Goal: Information Seeking & Learning: Learn about a topic

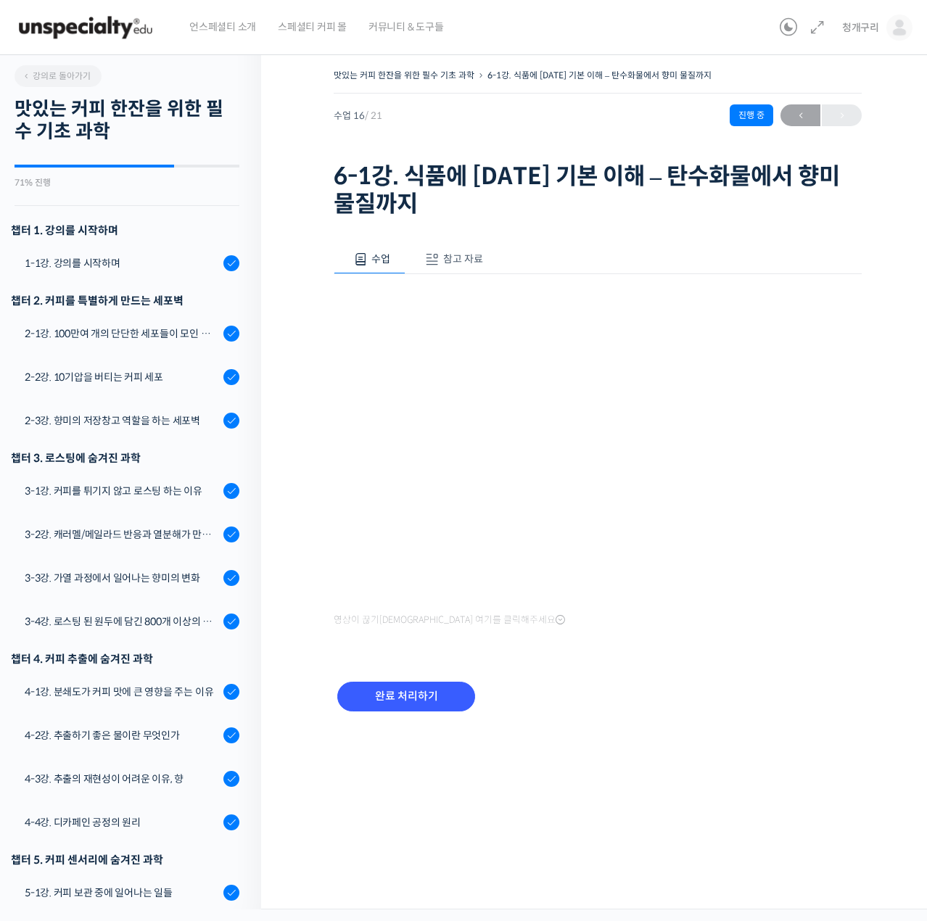
scroll to position [436, 0]
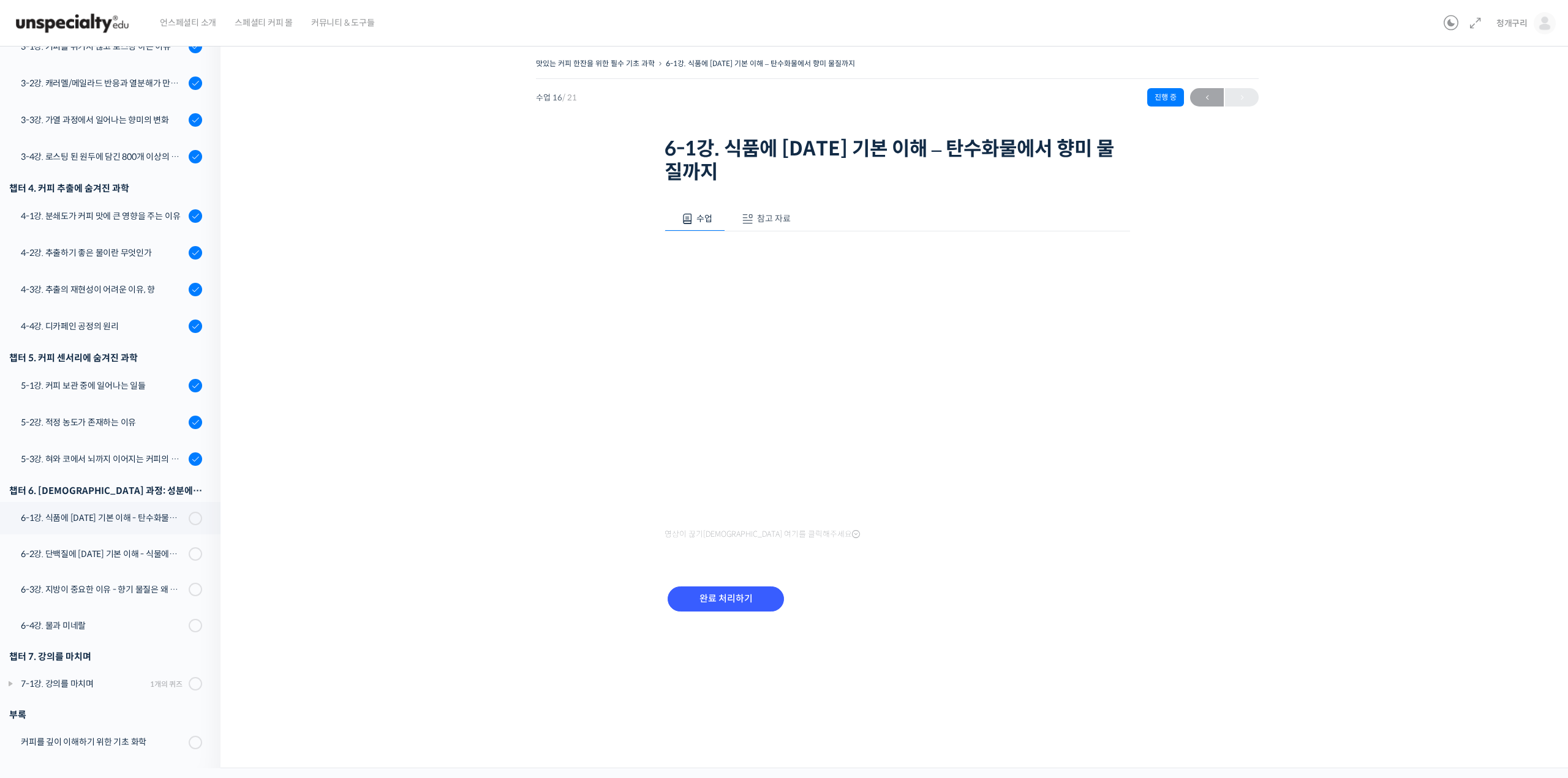
click at [782, 247] on div "영상이 끊기[DEMOGRAPHIC_DATA] 여기를 클릭해주세요" at bounding box center [897, 387] width 466 height 312
drag, startPoint x: 1032, startPoint y: 626, endPoint x: 1038, endPoint y: 503, distance: 123.1
click at [782, 626] on div "완료 처리하기" at bounding box center [897, 608] width 466 height 70
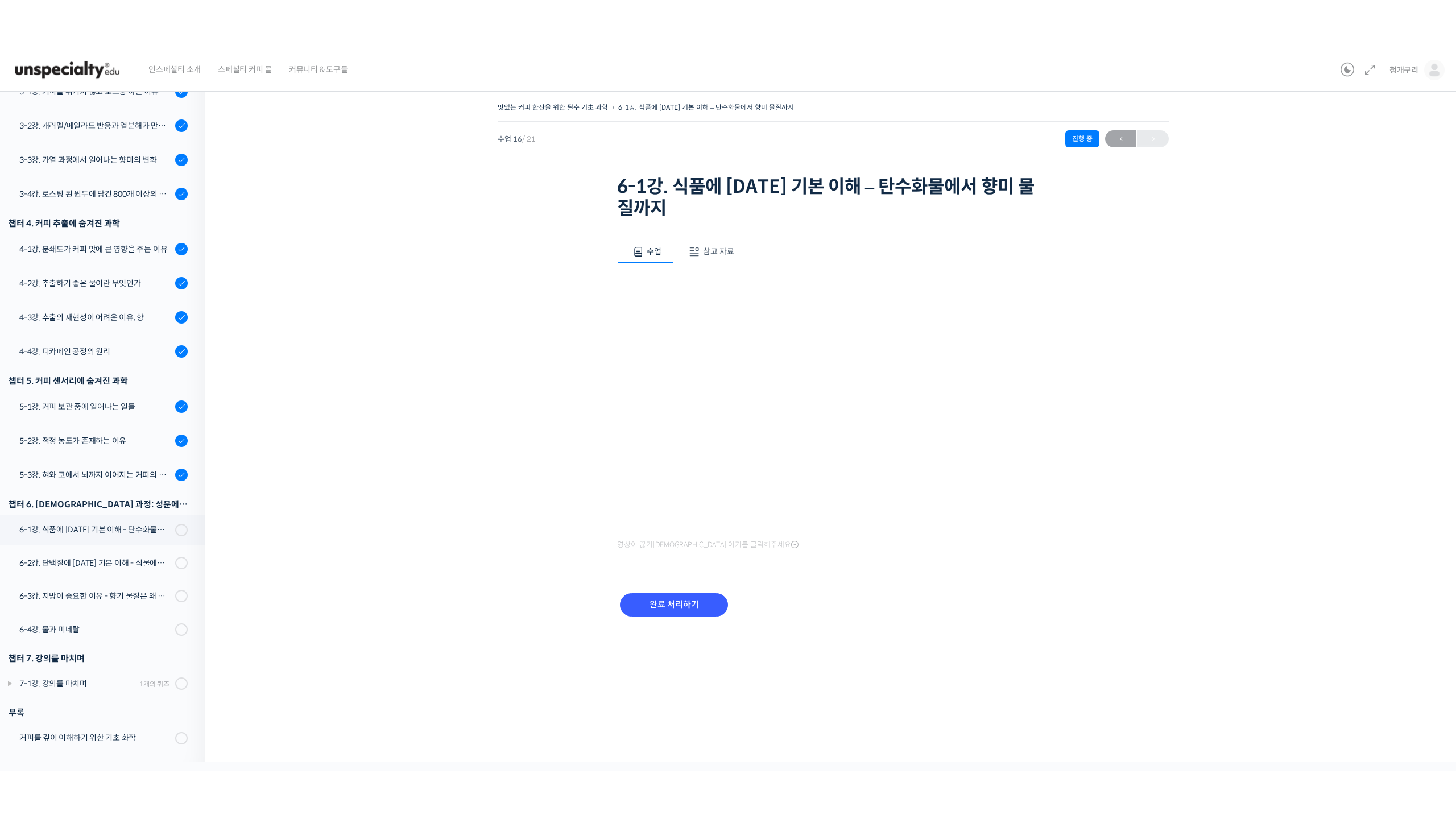
scroll to position [246, 0]
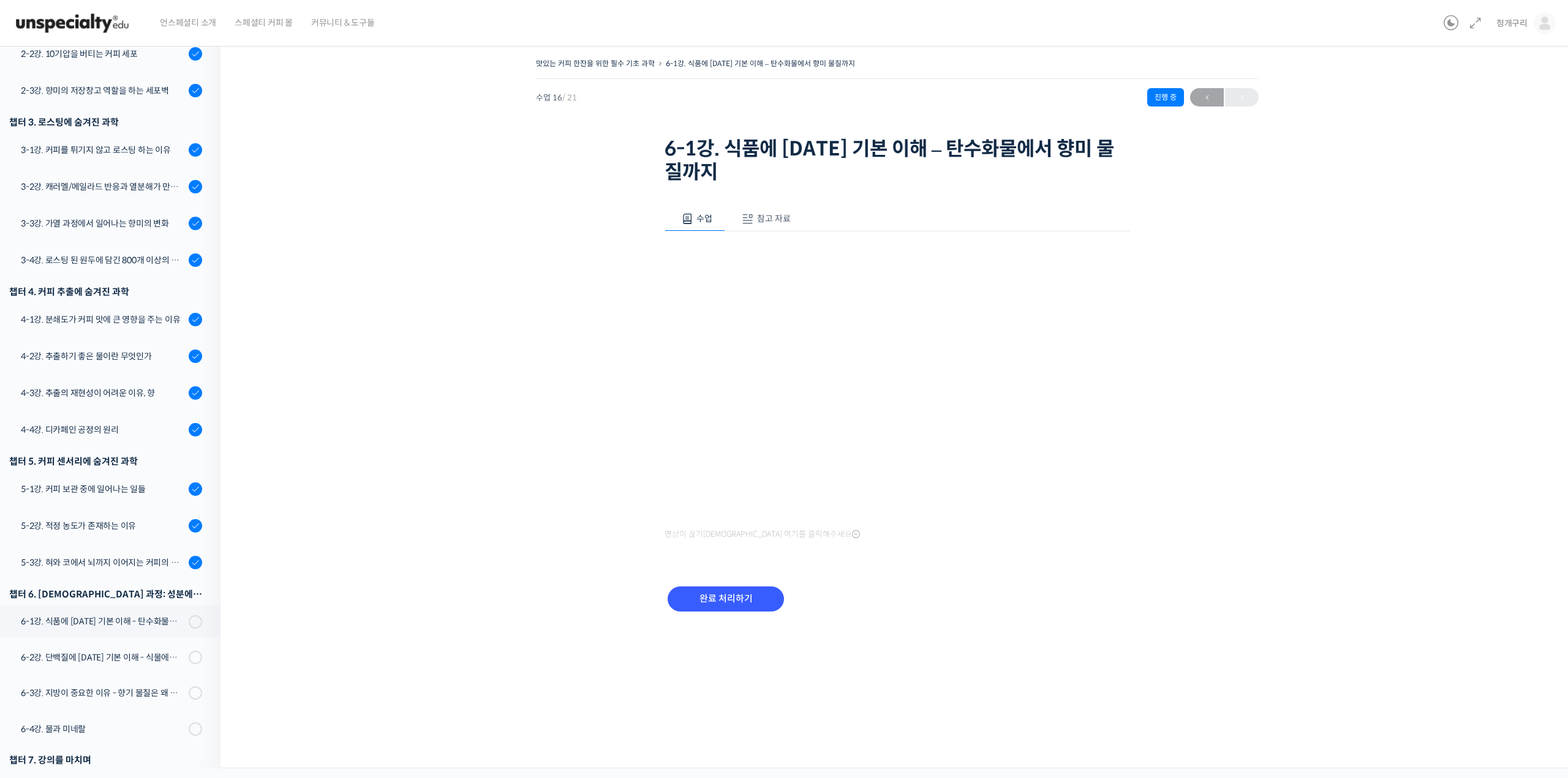
click at [782, 645] on div "맛있는 커피 한잔을 위한 필수 기초 과학 6-1강. 식품에 대한 기본 이해 – 탄수화물에서 향미 물질까지 진행 중 수업 16 / 21 진행 중…" at bounding box center [896, 362] width 1231 height 613
click at [520, 440] on div "맛있는 커피 한잔을 위한 필수 기초 과학 6-1강. 식품에 대한 기본 이해 – 탄수화물에서 향미 물질까지 진행 중 수업 16 / 21 진행 중…" at bounding box center [896, 349] width 1231 height 589
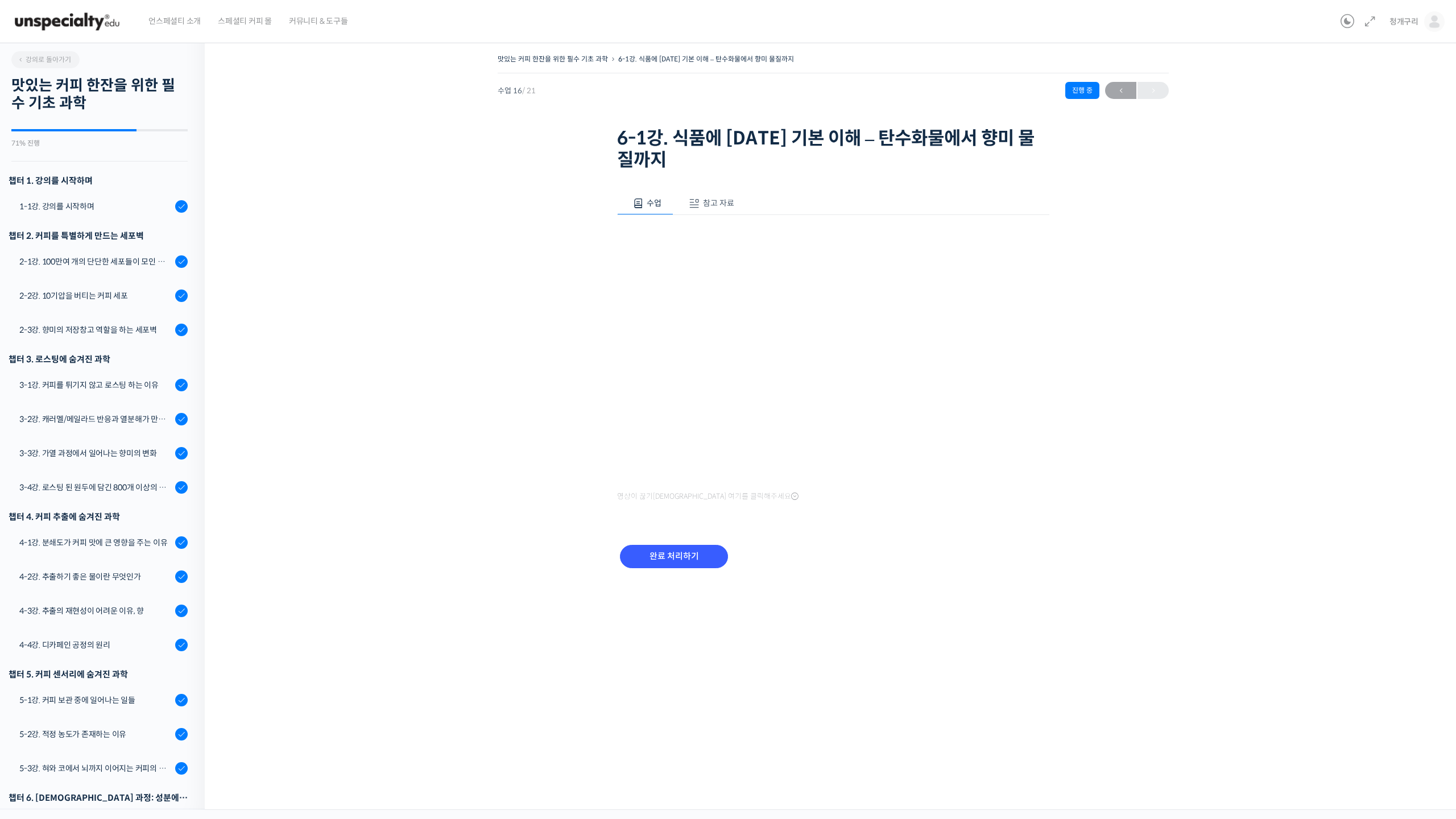
scroll to position [246, 0]
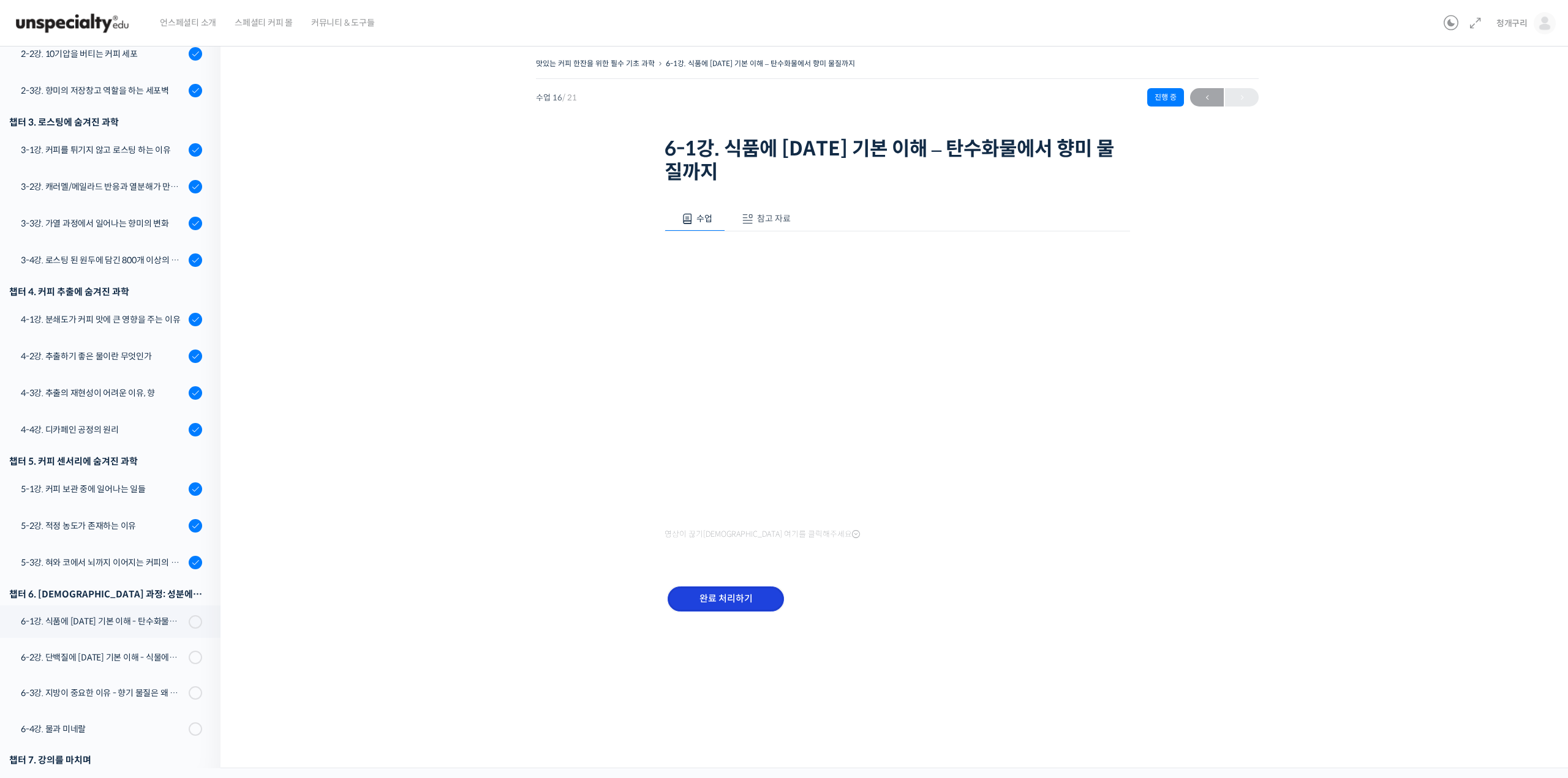
click at [770, 598] on input "완료 처리하기" at bounding box center [726, 600] width 117 height 25
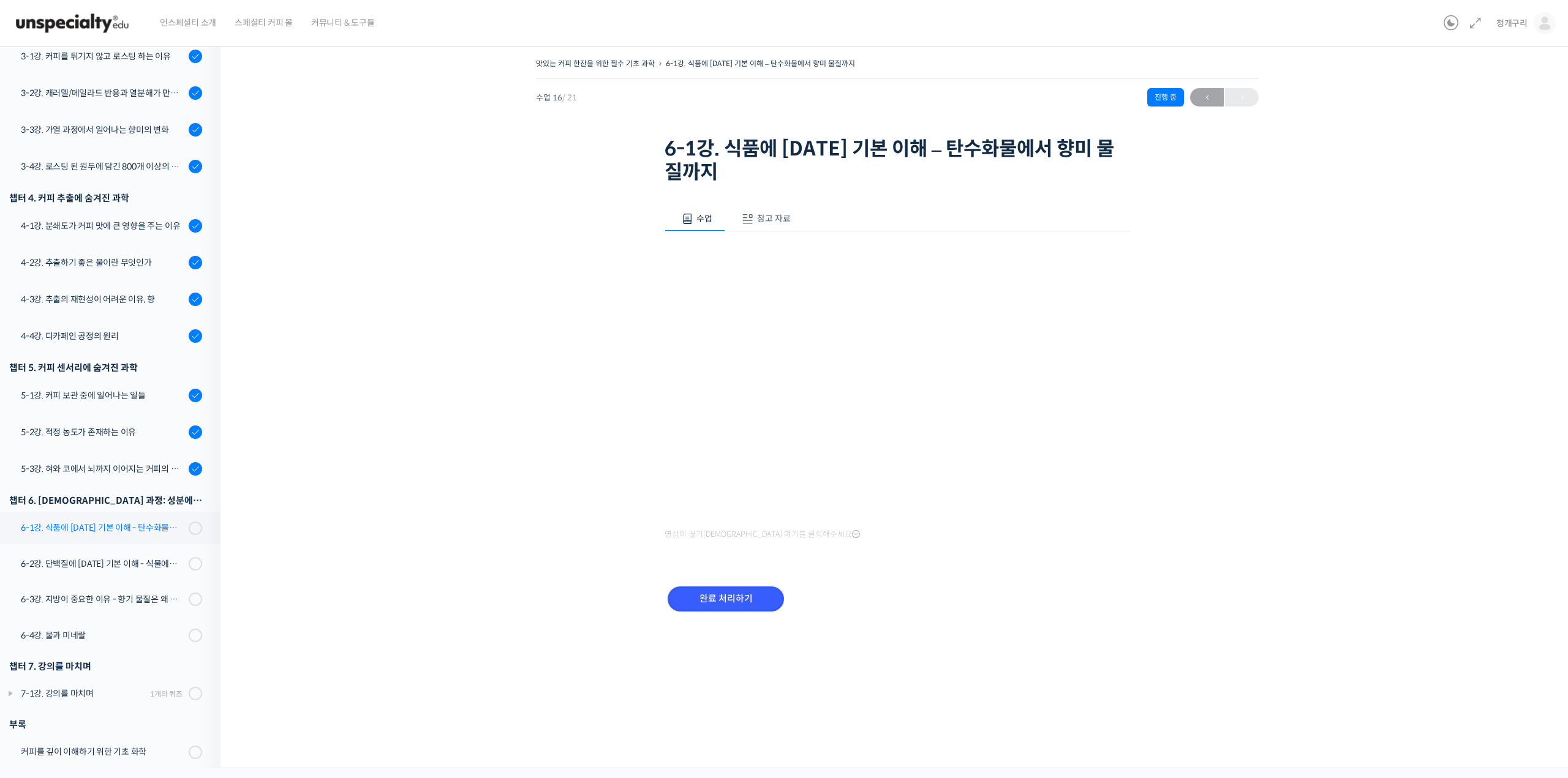
scroll to position [368, 0]
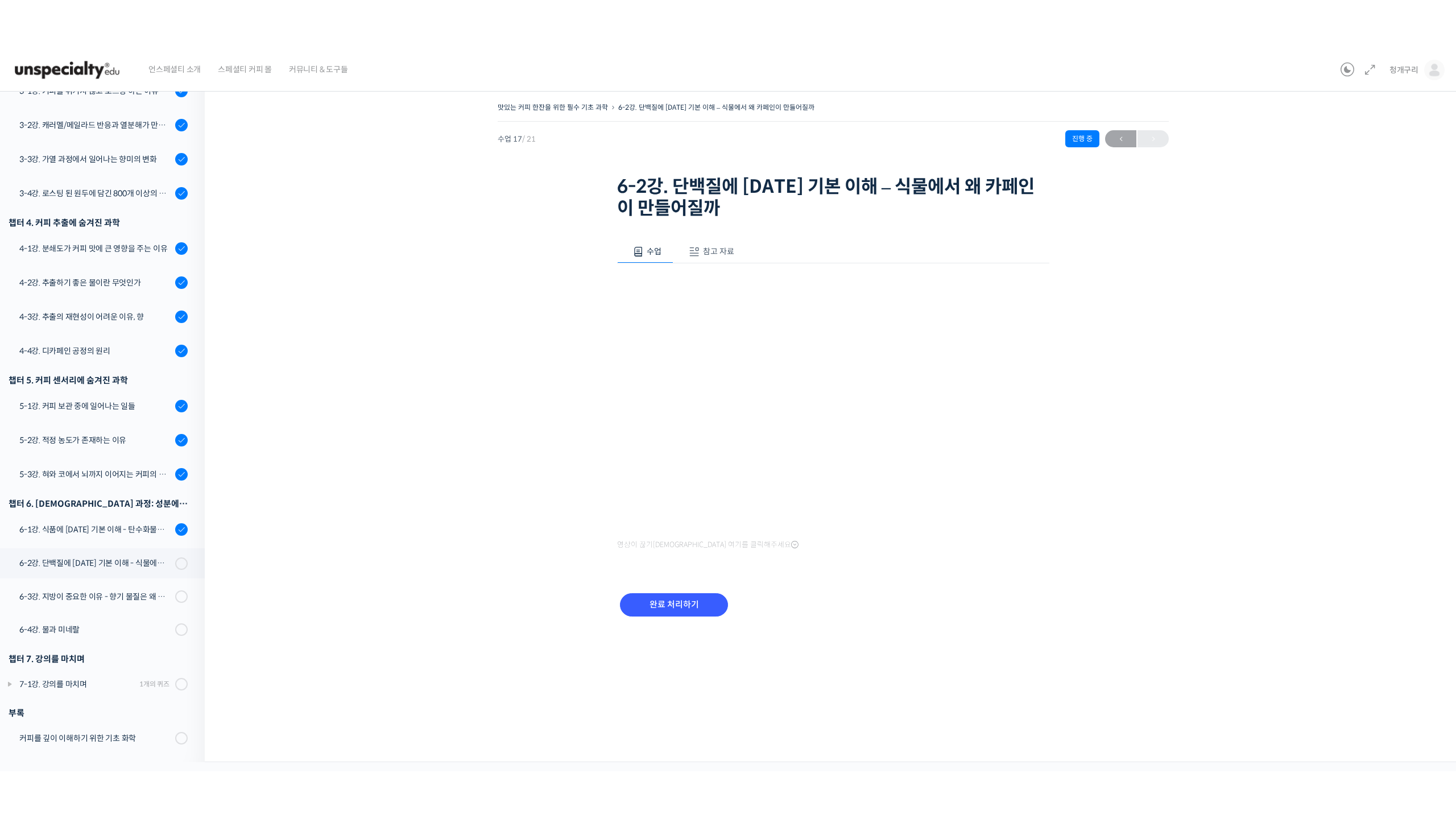
scroll to position [246, 0]
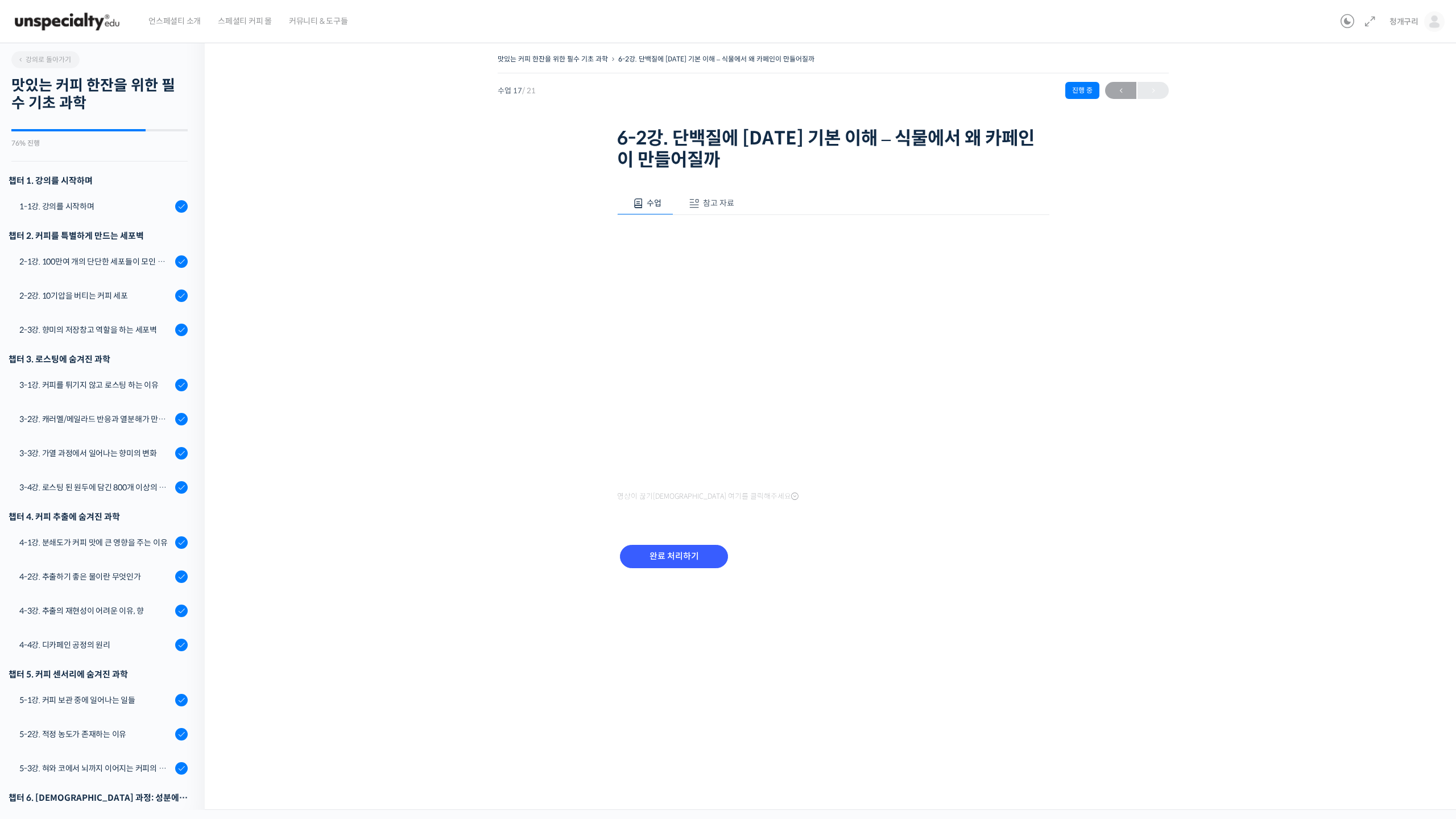
scroll to position [246, 0]
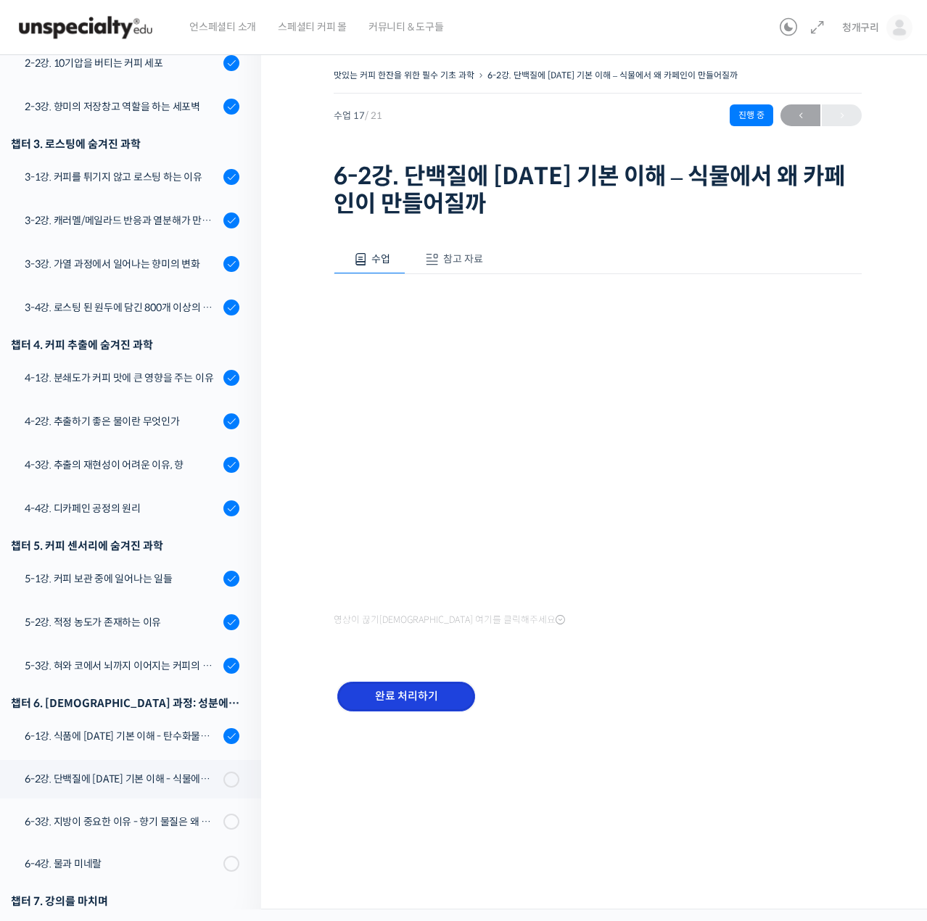
click at [428, 697] on input "완료 처리하기" at bounding box center [406, 696] width 138 height 30
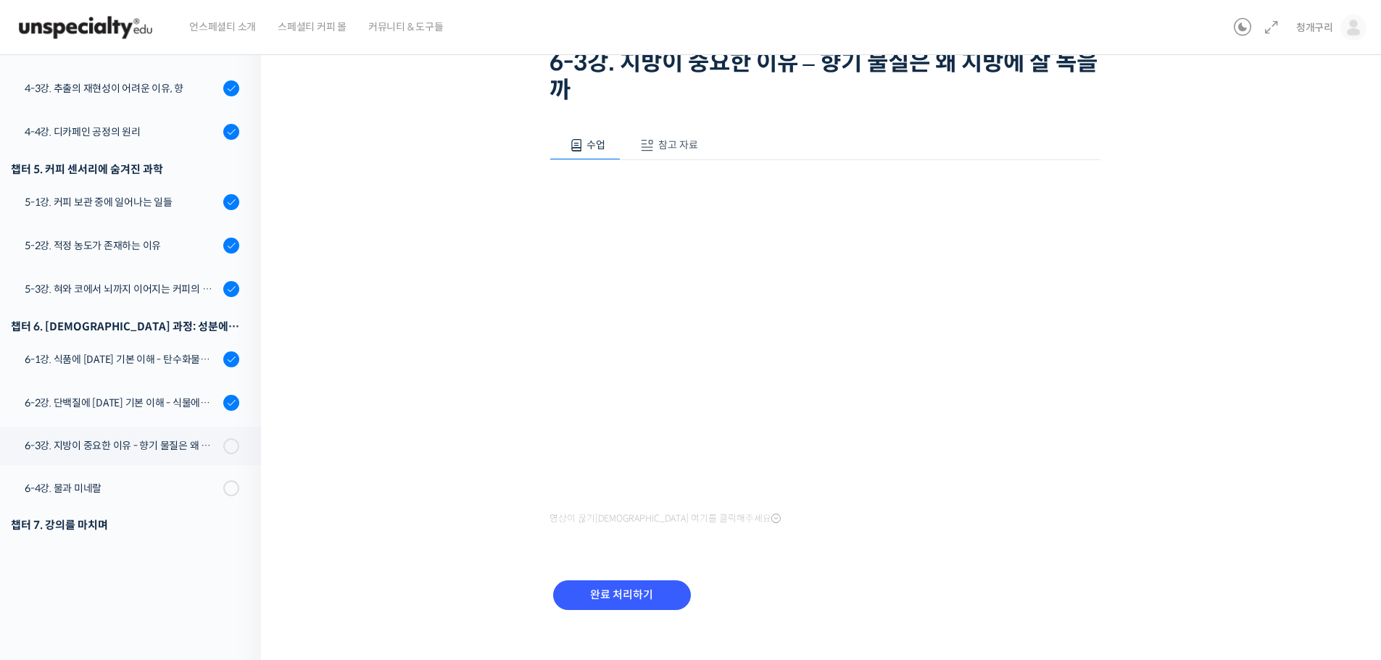
scroll to position [132, 0]
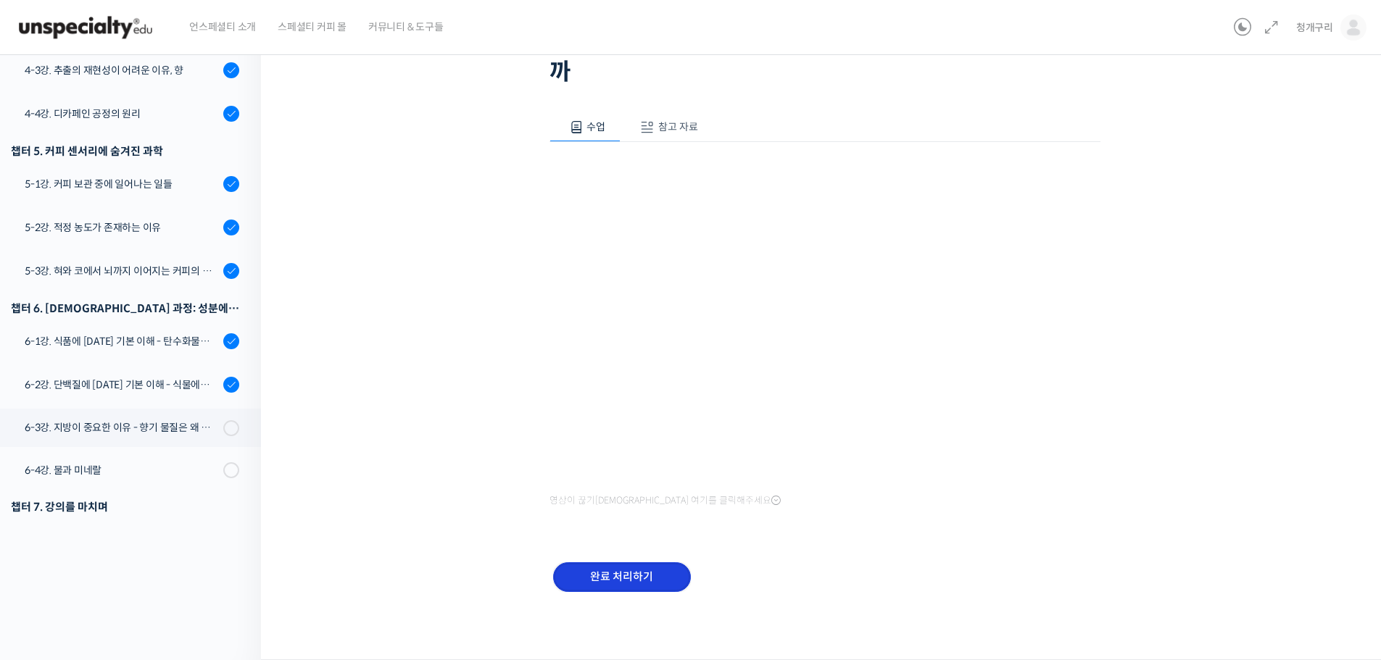
click at [634, 577] on input "완료 처리하기" at bounding box center [622, 578] width 138 height 30
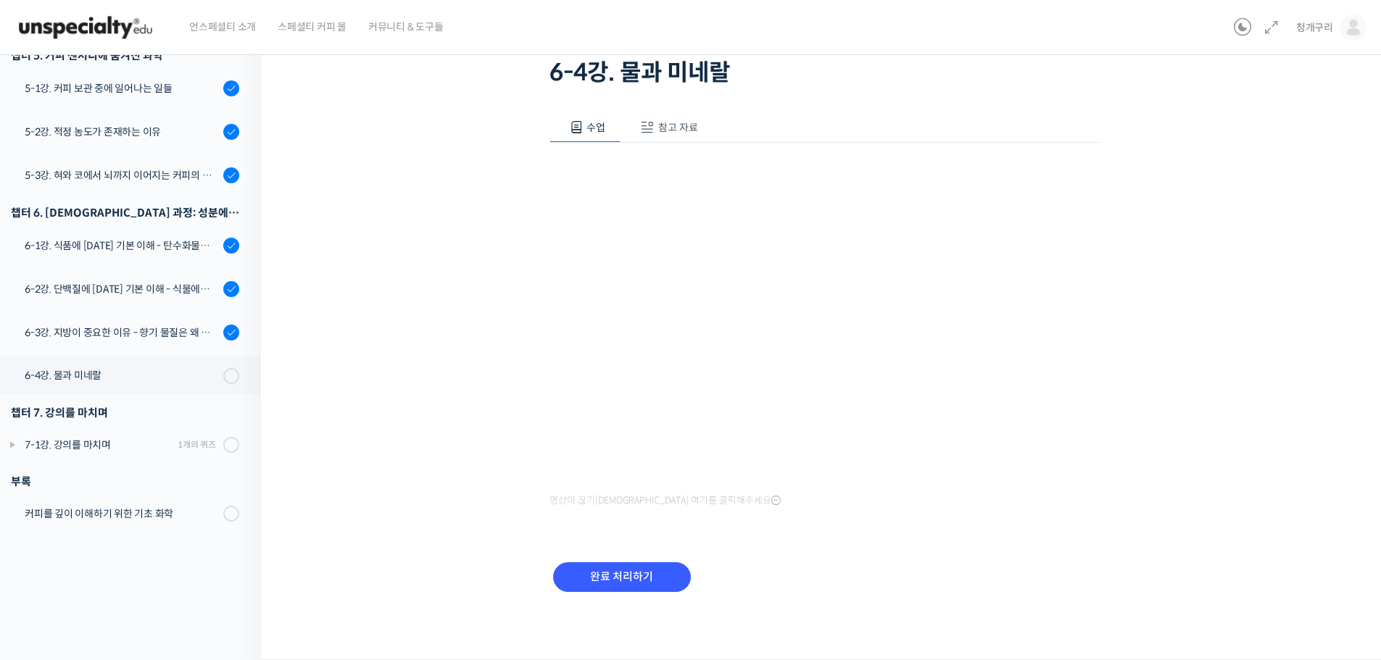
scroll to position [578, 0]
